Goal: Check status: Check status

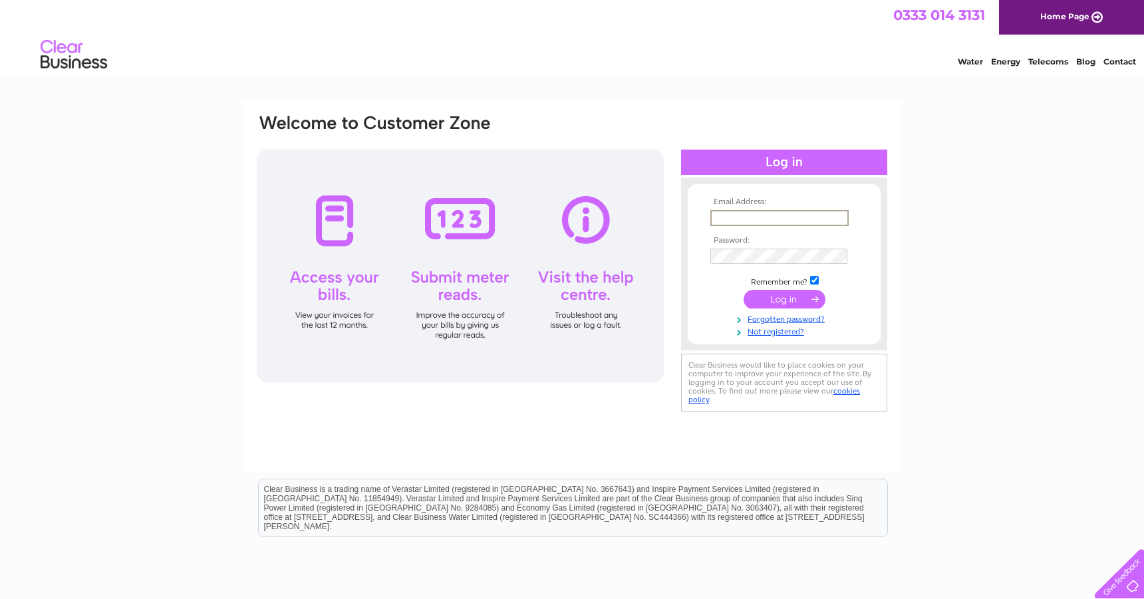
type input "Info@alexanderdecorators.com"
click at [776, 306] on td at bounding box center [784, 299] width 154 height 25
click at [776, 296] on input "submit" at bounding box center [784, 298] width 82 height 19
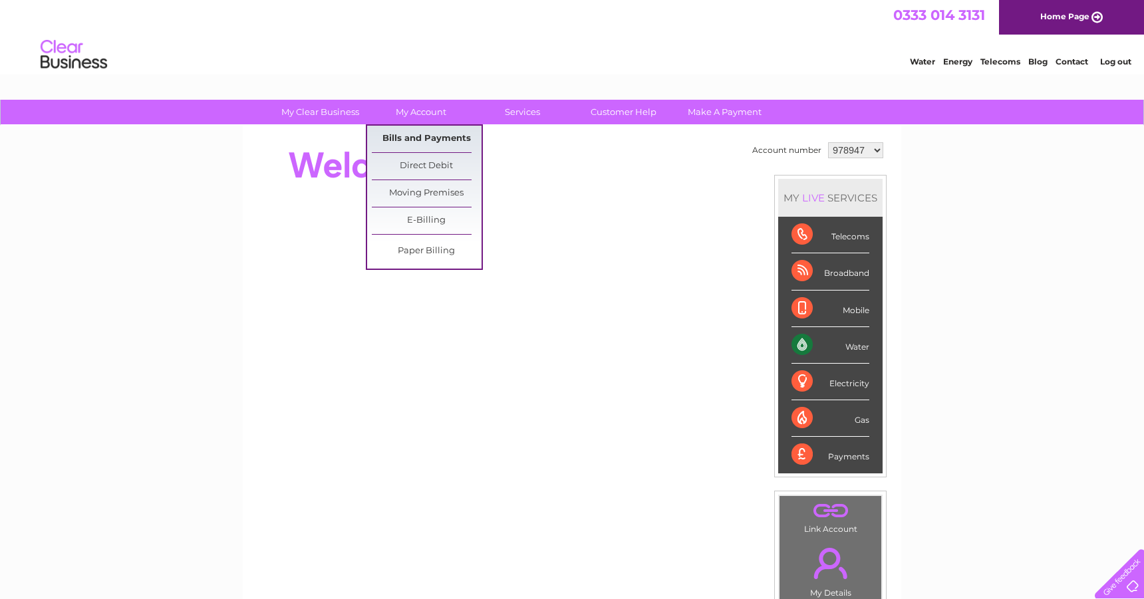
click at [412, 145] on link "Bills and Payments" at bounding box center [427, 139] width 110 height 27
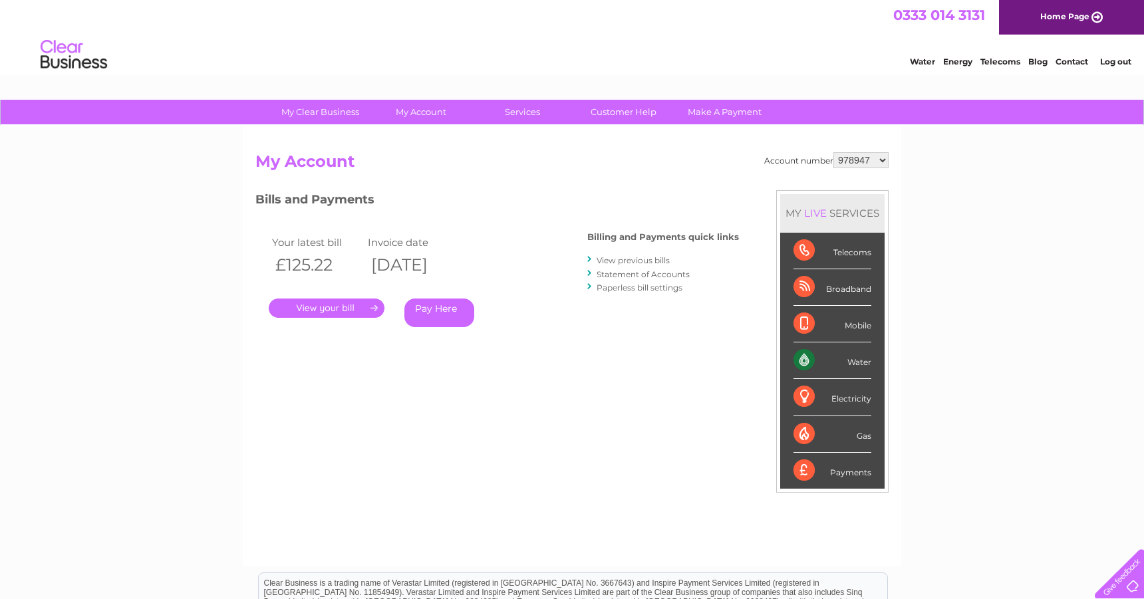
click at [354, 305] on link "." at bounding box center [327, 308] width 116 height 19
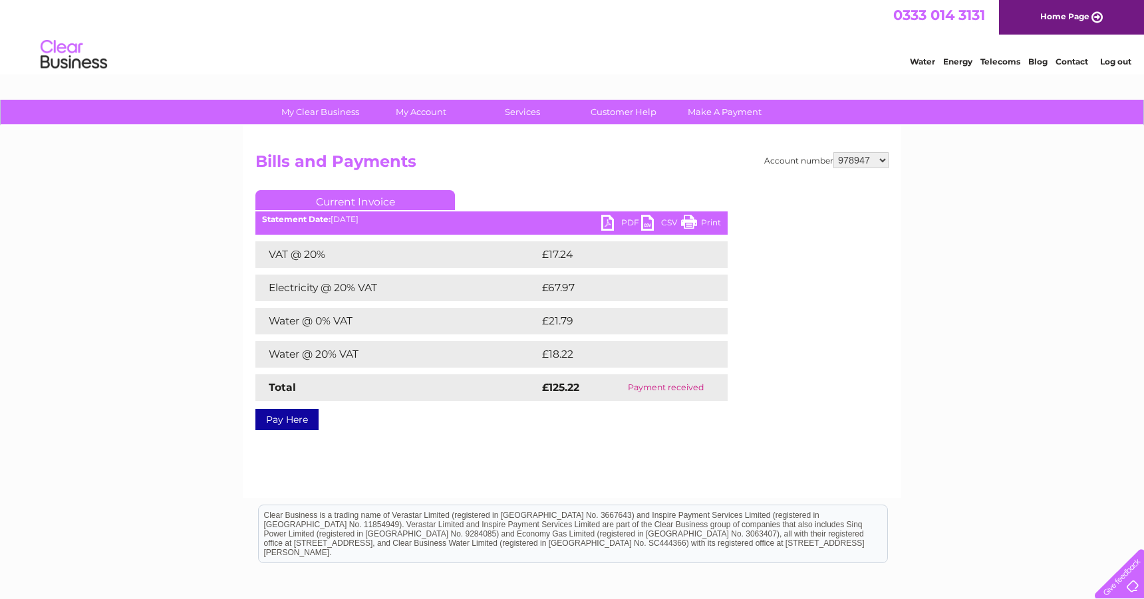
click at [614, 221] on link "PDF" at bounding box center [621, 224] width 40 height 19
